Goal: Task Accomplishment & Management: Manage account settings

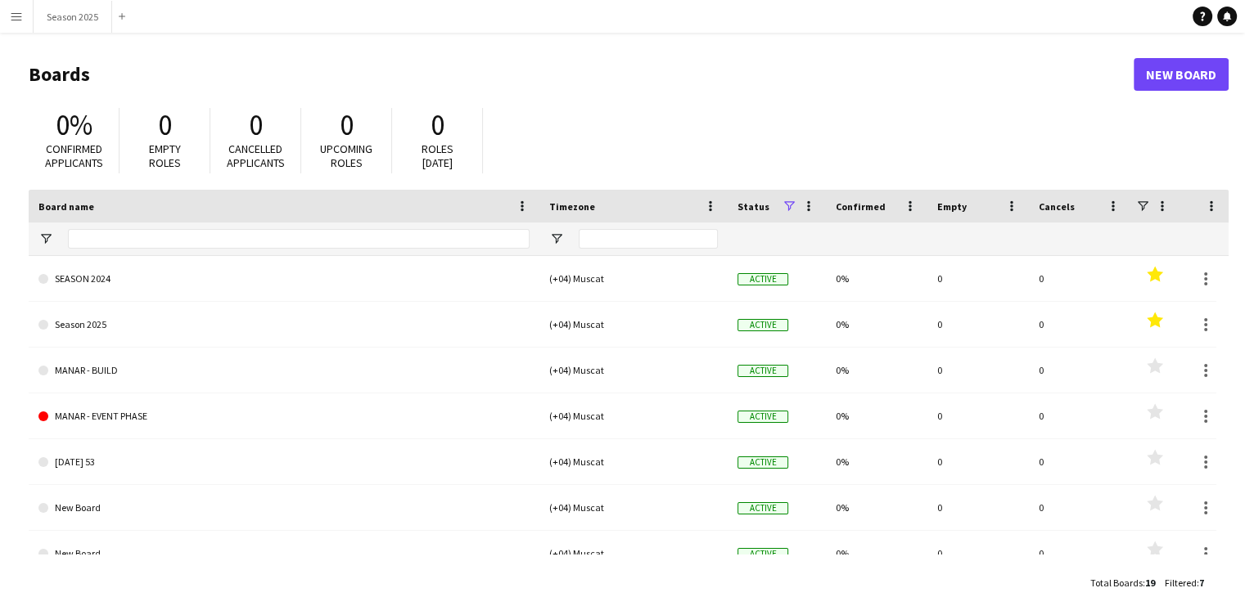
click at [17, 17] on app-icon "Menu" at bounding box center [16, 16] width 13 height 13
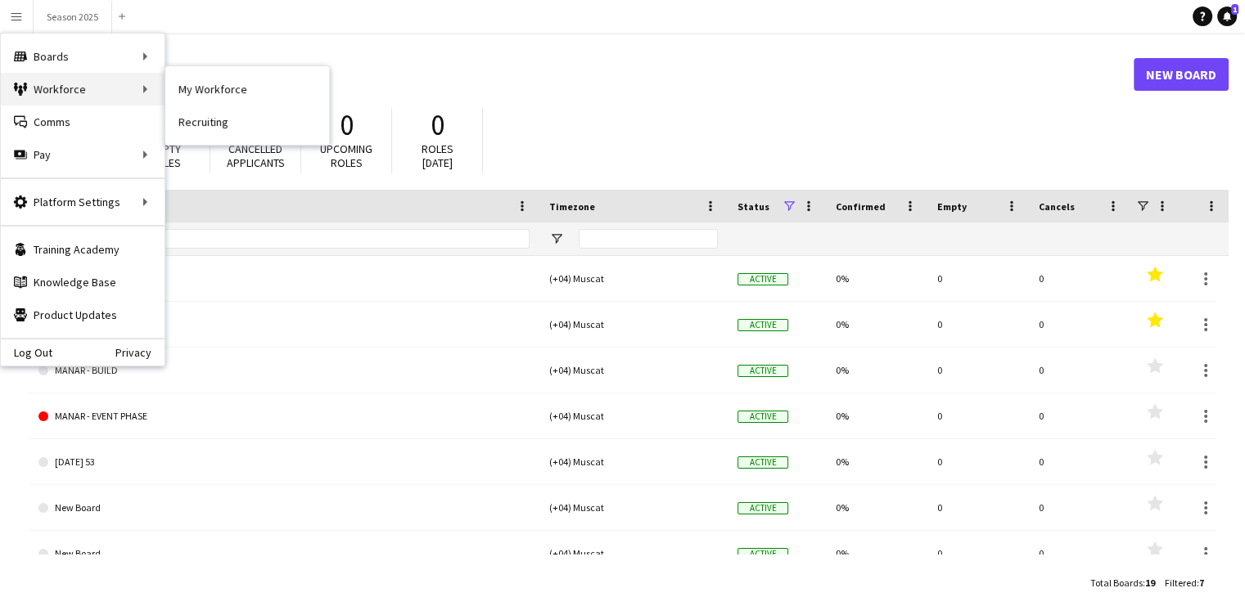
click at [133, 88] on div "Workforce Workforce" at bounding box center [83, 89] width 164 height 33
click at [203, 88] on link "My Workforce" at bounding box center [247, 89] width 164 height 33
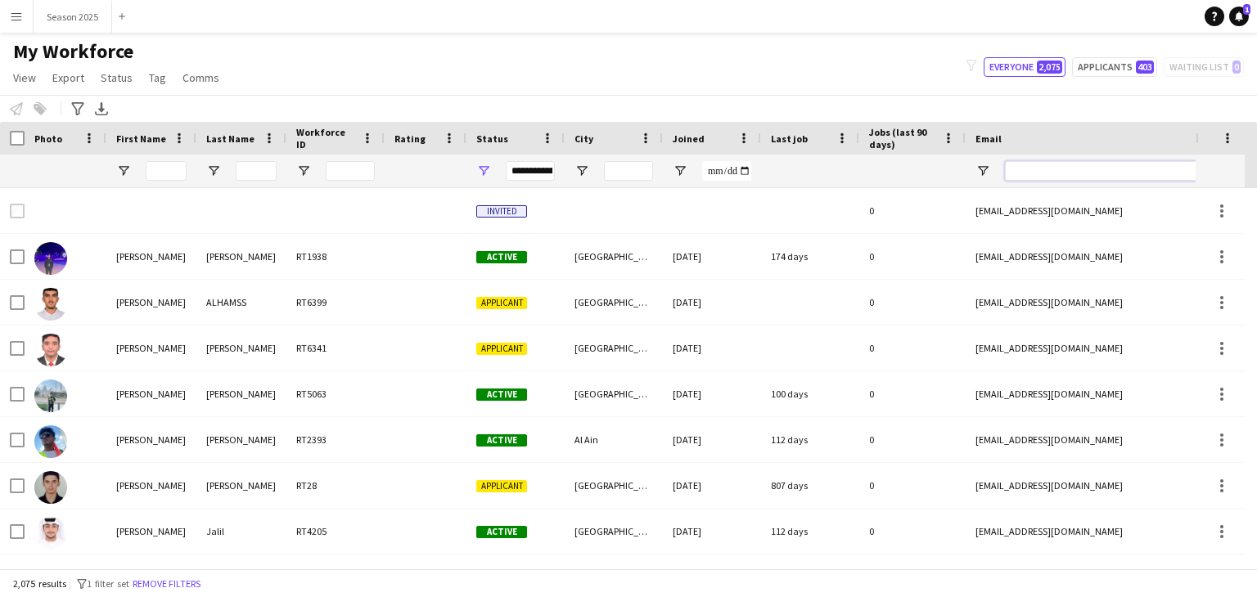
click at [1085, 176] on input "Email Filter Input" at bounding box center [1144, 171] width 278 height 20
paste input "**********"
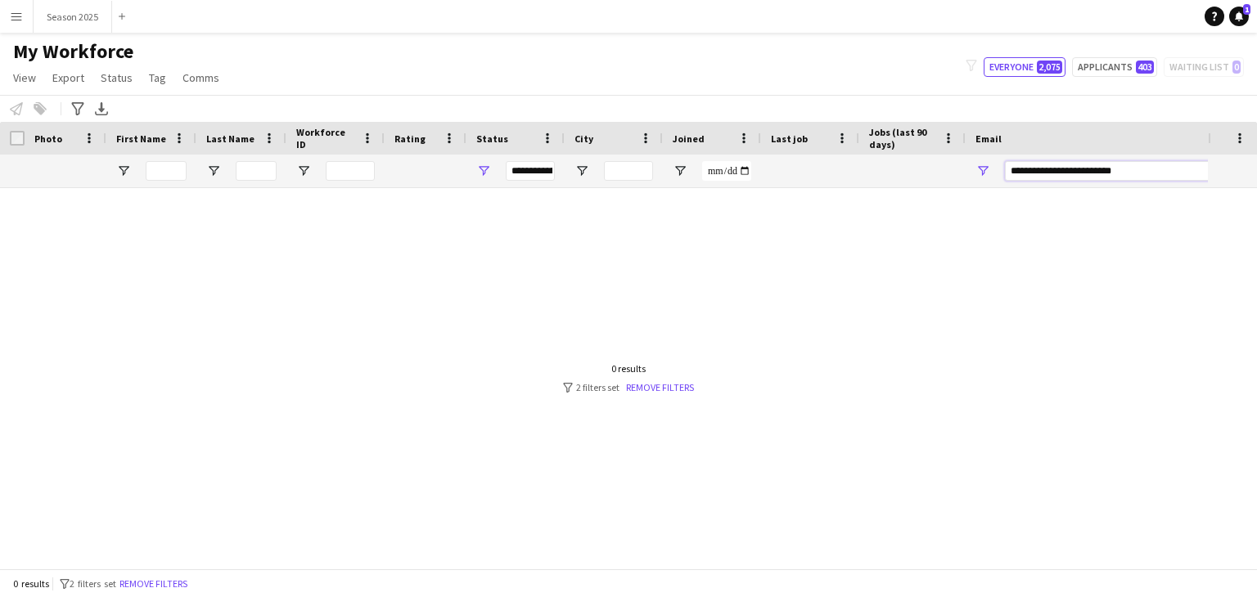
type input "**********"
click at [523, 169] on div "**********" at bounding box center [530, 171] width 49 height 20
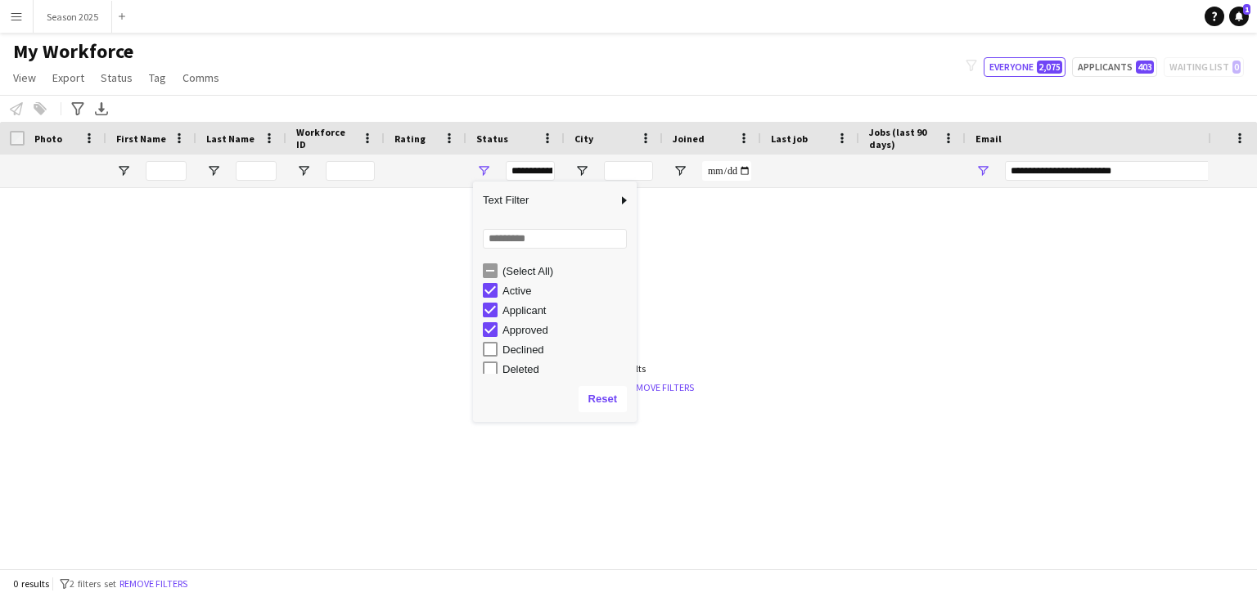
click at [516, 269] on div "(Select All)" at bounding box center [566, 271] width 129 height 12
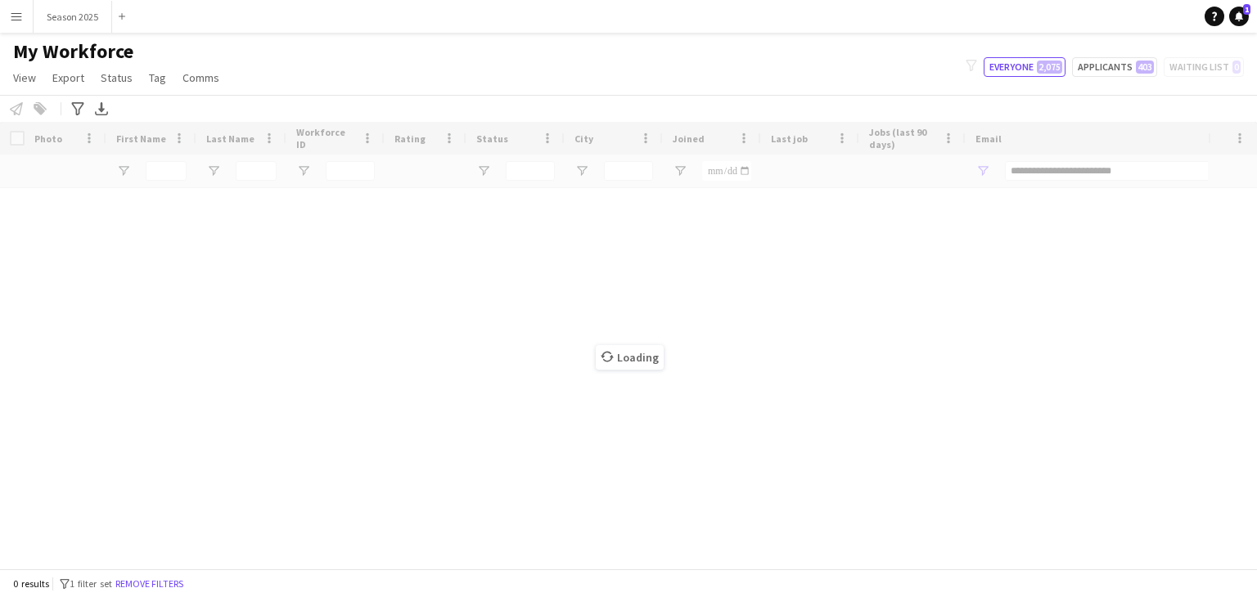
click at [834, 238] on div "Loading" at bounding box center [628, 345] width 1257 height 447
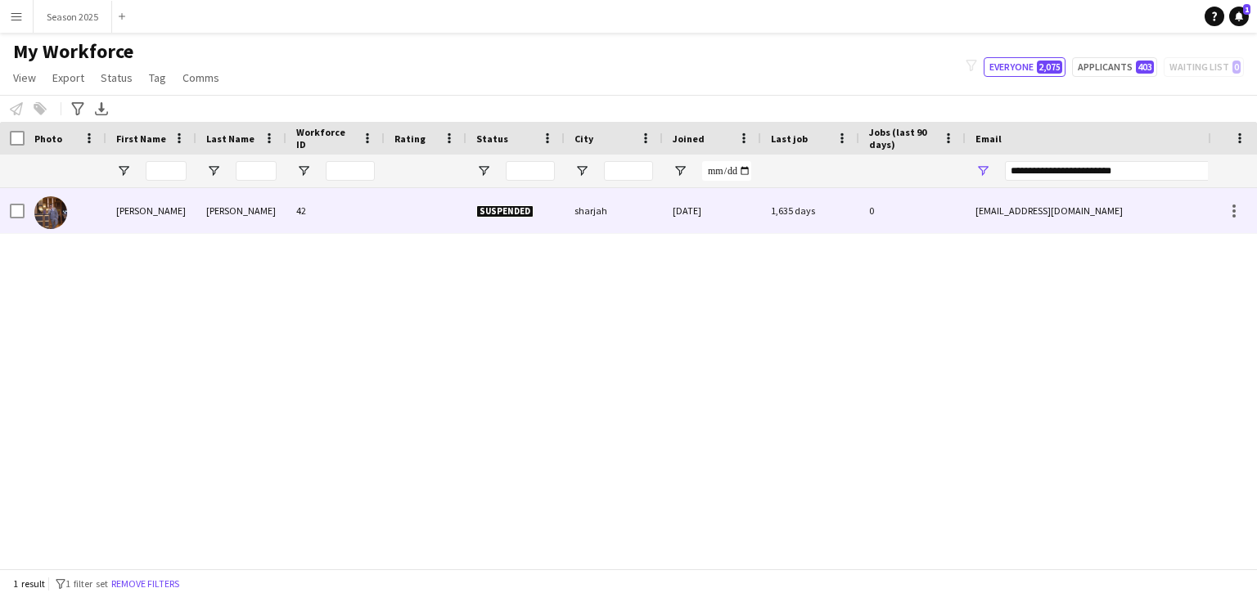
click at [50, 223] on img at bounding box center [50, 212] width 33 height 33
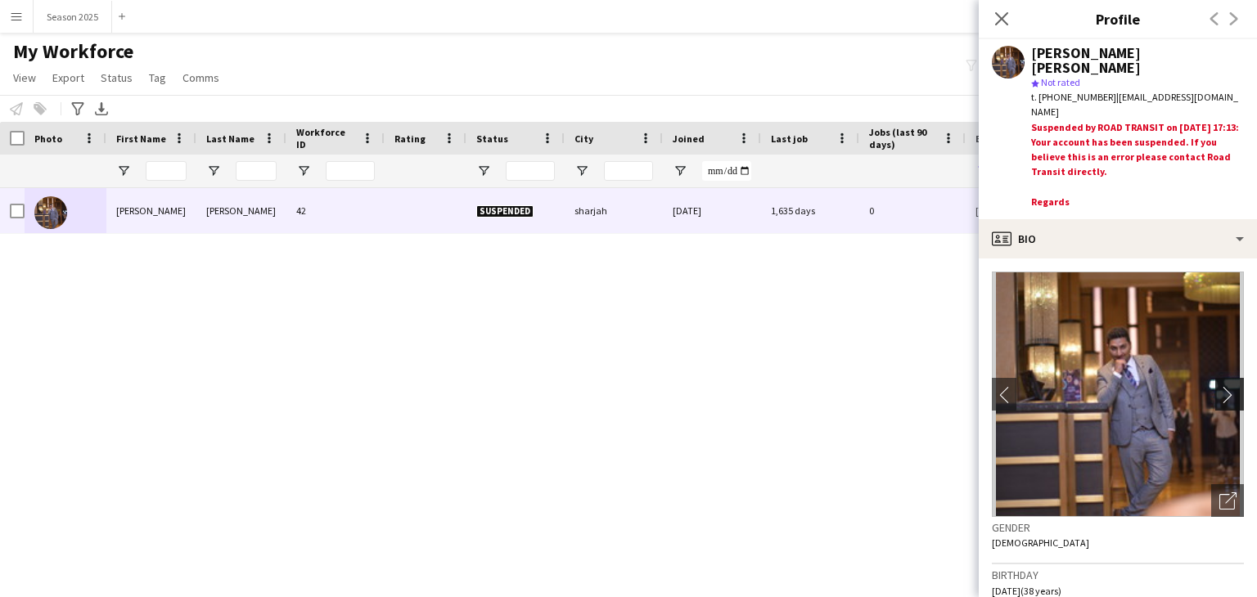
click at [1223, 394] on app-icon "chevron-right" at bounding box center [1231, 394] width 25 height 17
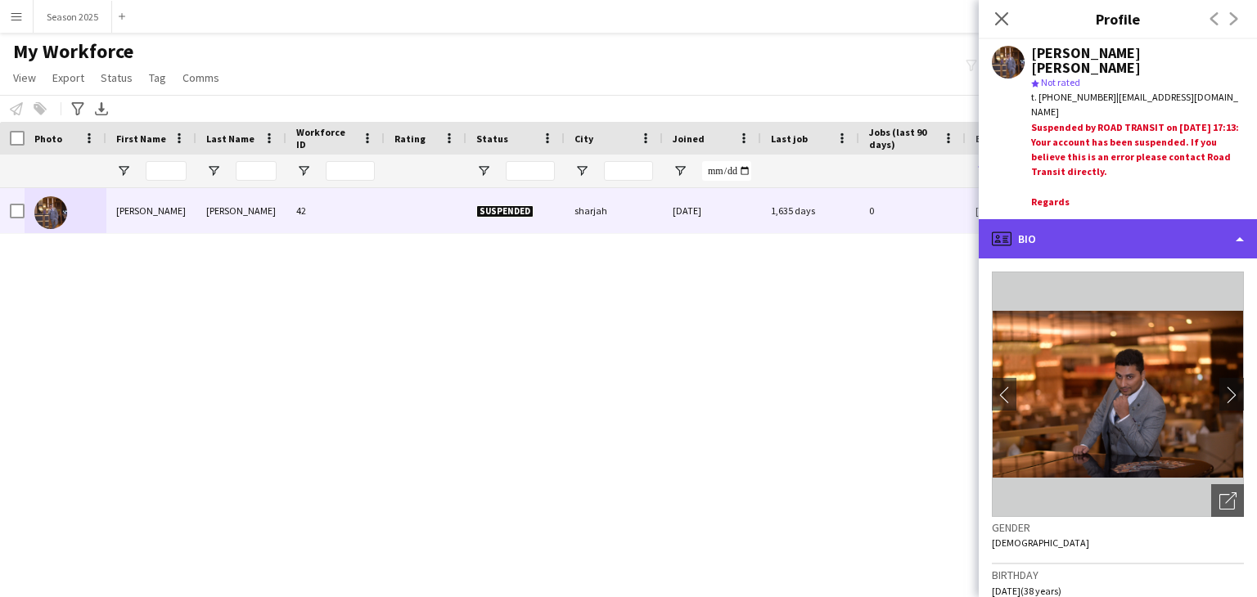
click at [1195, 229] on div "profile Bio" at bounding box center [1118, 238] width 278 height 39
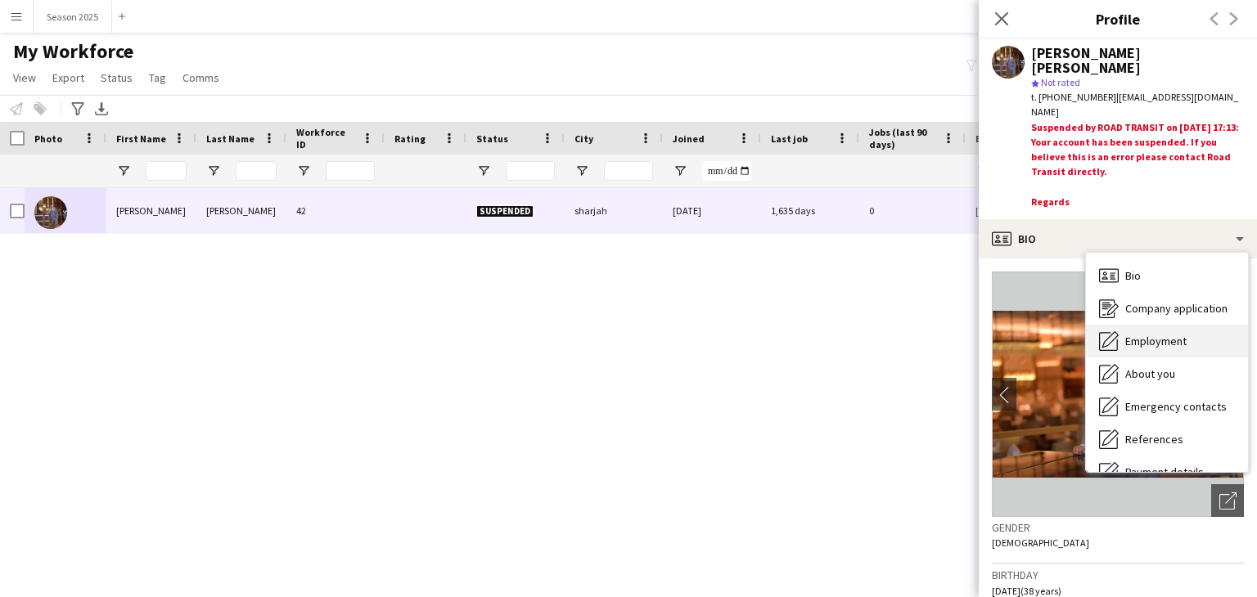
click at [1158, 334] on span "Employment" at bounding box center [1155, 341] width 61 height 15
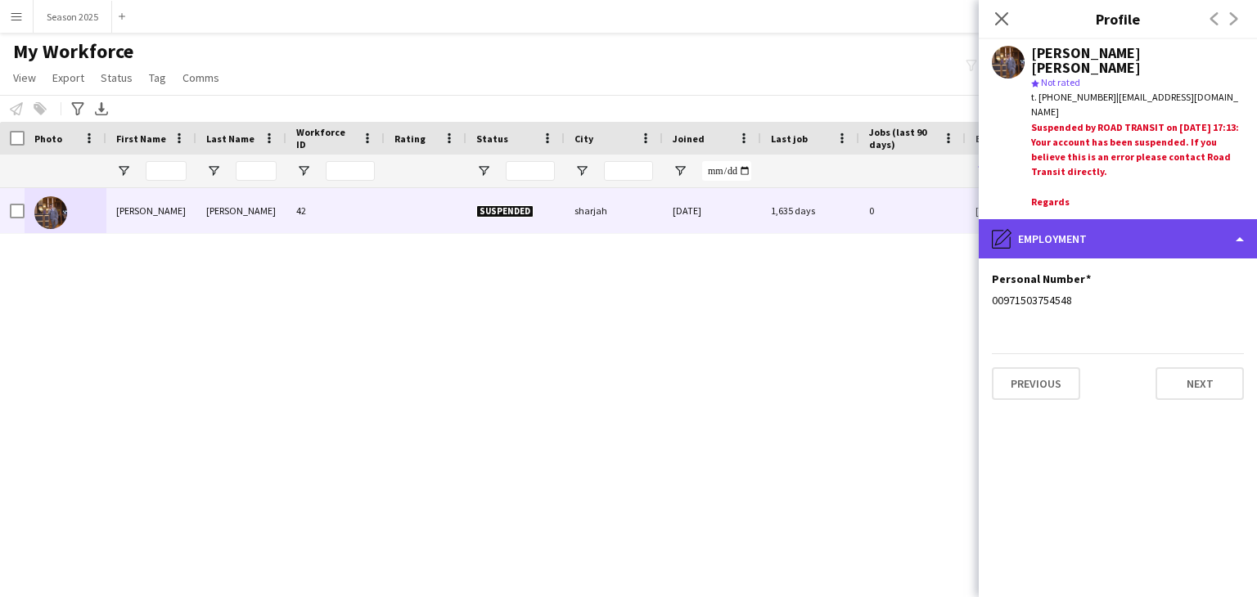
click at [1188, 240] on div "pencil4 Employment" at bounding box center [1118, 238] width 278 height 39
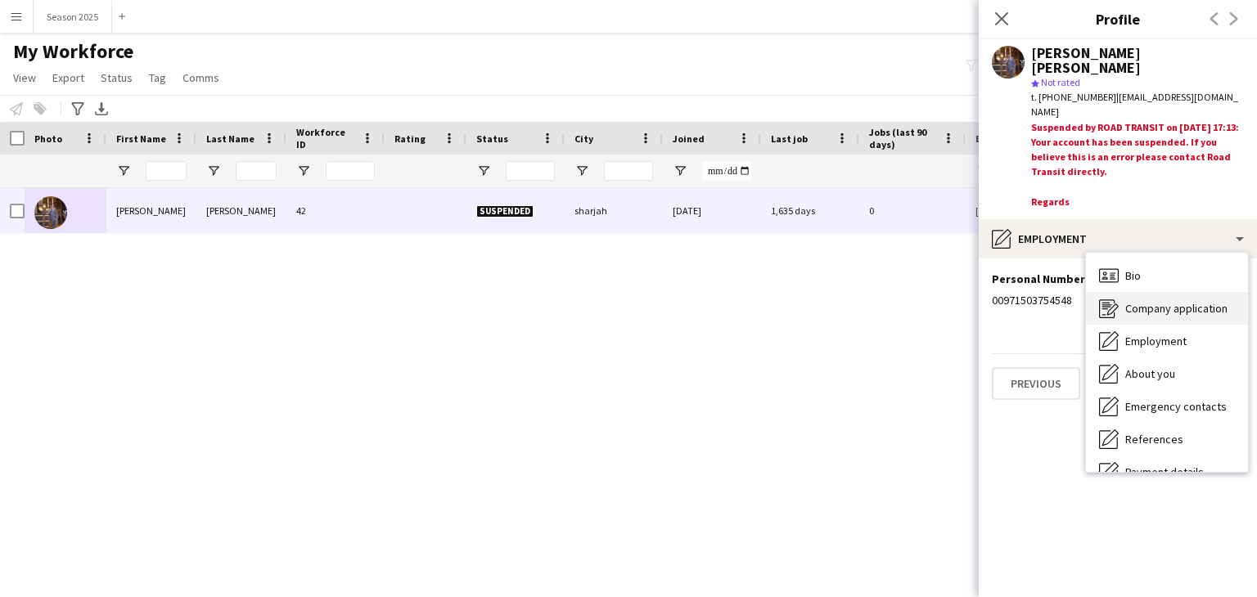
click at [1195, 318] on div "Company application Company application" at bounding box center [1167, 308] width 162 height 33
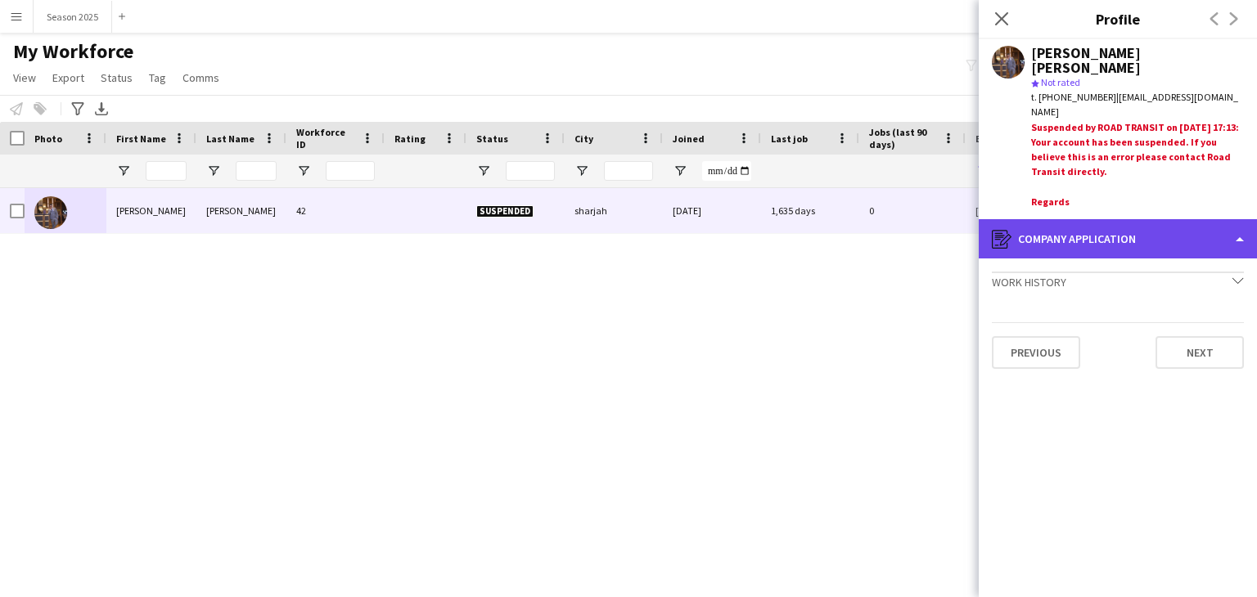
click at [1185, 230] on div "register Company application" at bounding box center [1118, 238] width 278 height 39
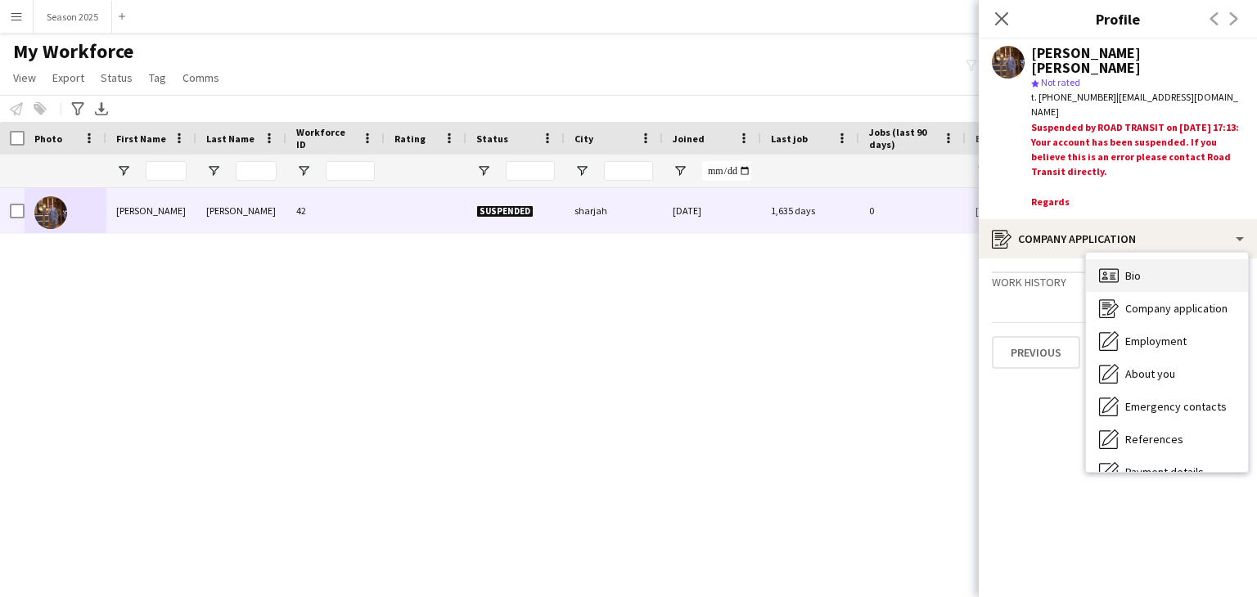
click at [1190, 276] on div "Bio Bio" at bounding box center [1167, 275] width 162 height 33
